Goal: Information Seeking & Learning: Learn about a topic

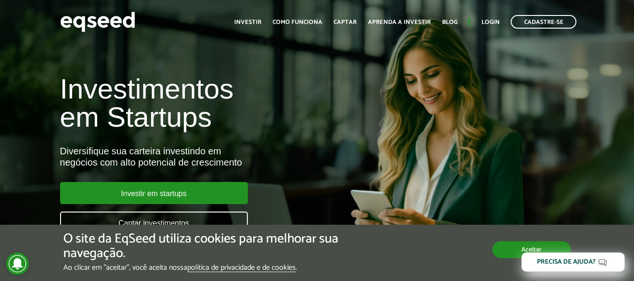
click at [536, 241] on div "Aceitar" at bounding box center [532, 245] width 78 height 26
click at [538, 245] on button "Aceitar" at bounding box center [532, 248] width 77 height 15
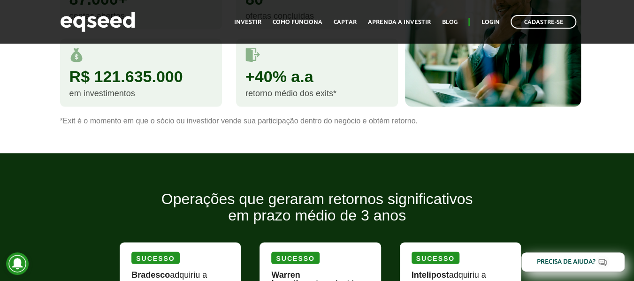
scroll to position [887, 0]
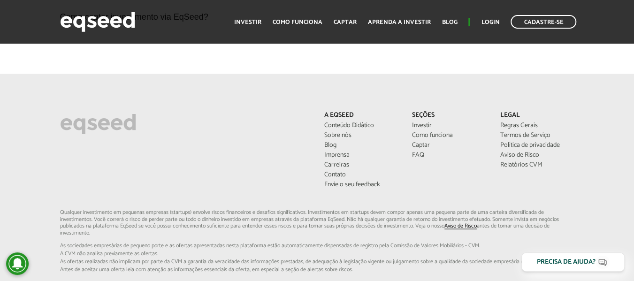
drag, startPoint x: 638, startPoint y: 17, endPoint x: 632, endPoint y: 243, distance: 225.4
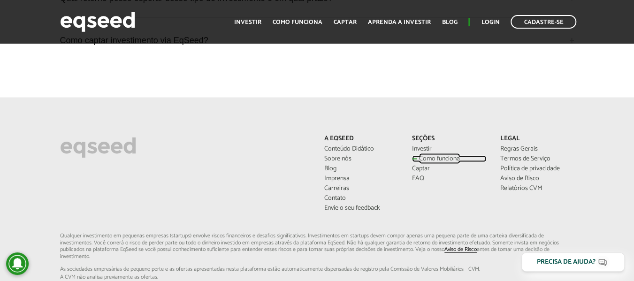
click at [446, 156] on link "Como funciona" at bounding box center [449, 159] width 74 height 7
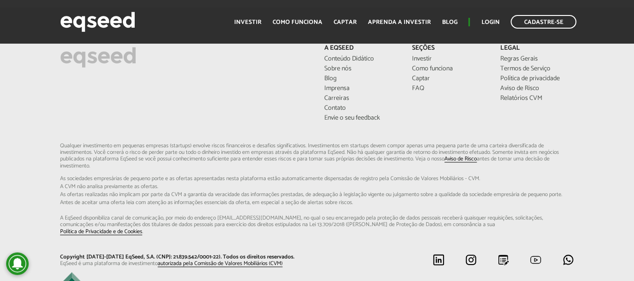
scroll to position [2422, 0]
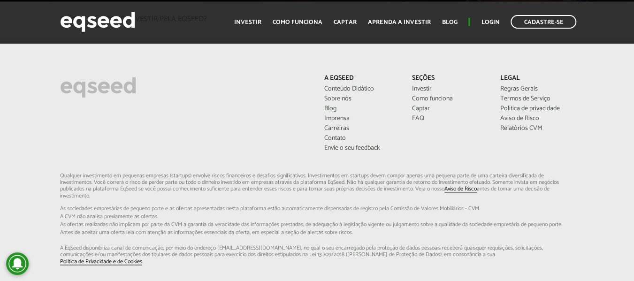
drag, startPoint x: 636, startPoint y: 22, endPoint x: 639, endPoint y: 232, distance: 210.8
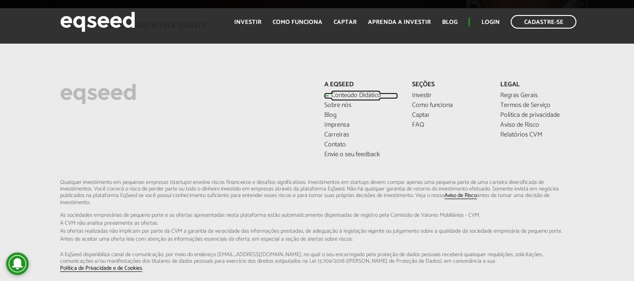
click at [373, 92] on link "Conteúdo Didático" at bounding box center [361, 95] width 74 height 7
